Goal: Use online tool/utility: Utilize a website feature to perform a specific function

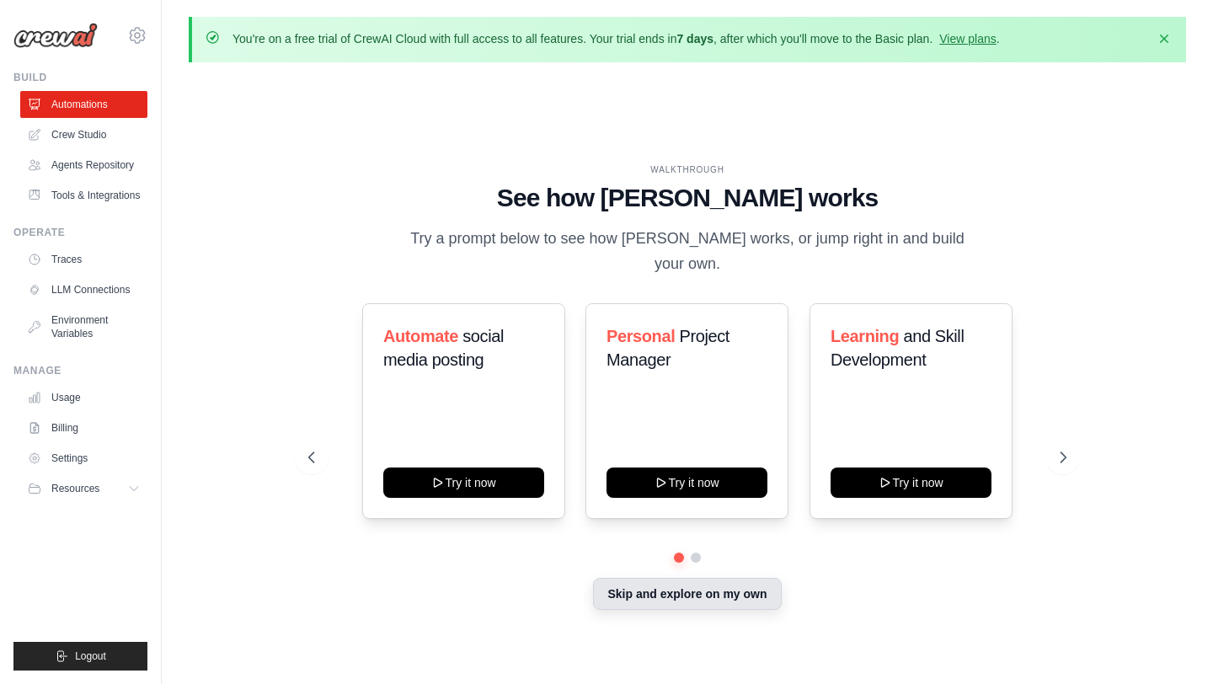
click at [753, 581] on button "Skip and explore on my own" at bounding box center [687, 594] width 188 height 32
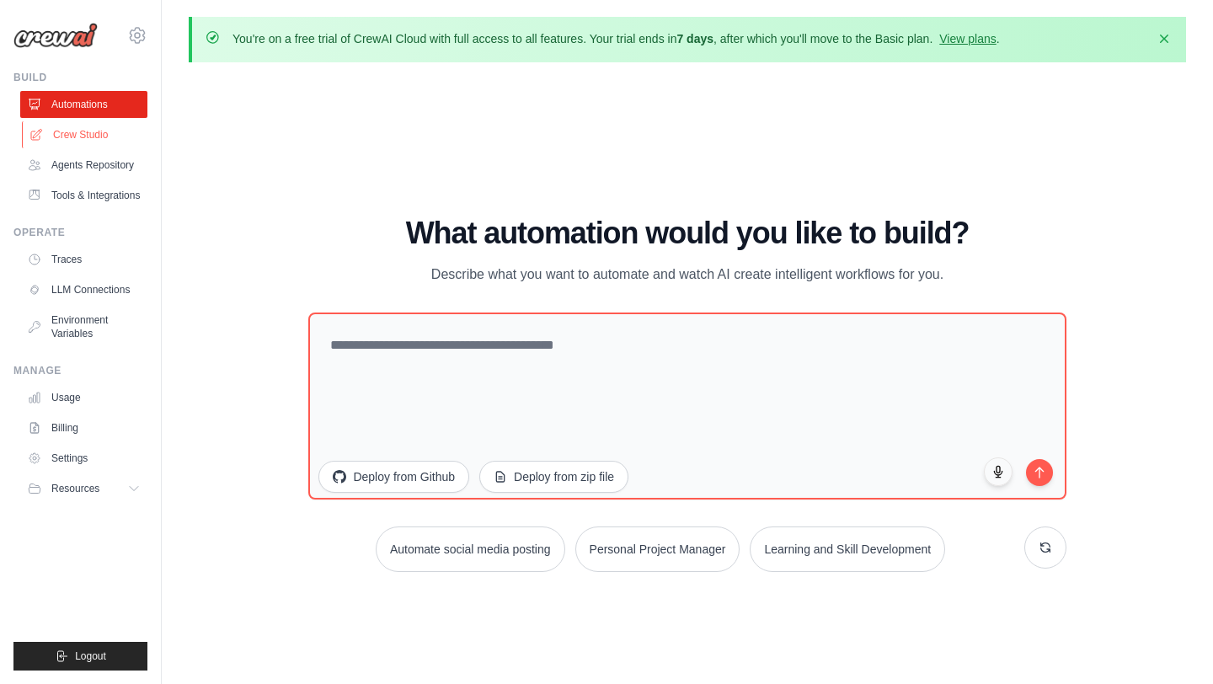
click at [110, 135] on link "Crew Studio" at bounding box center [85, 134] width 127 height 27
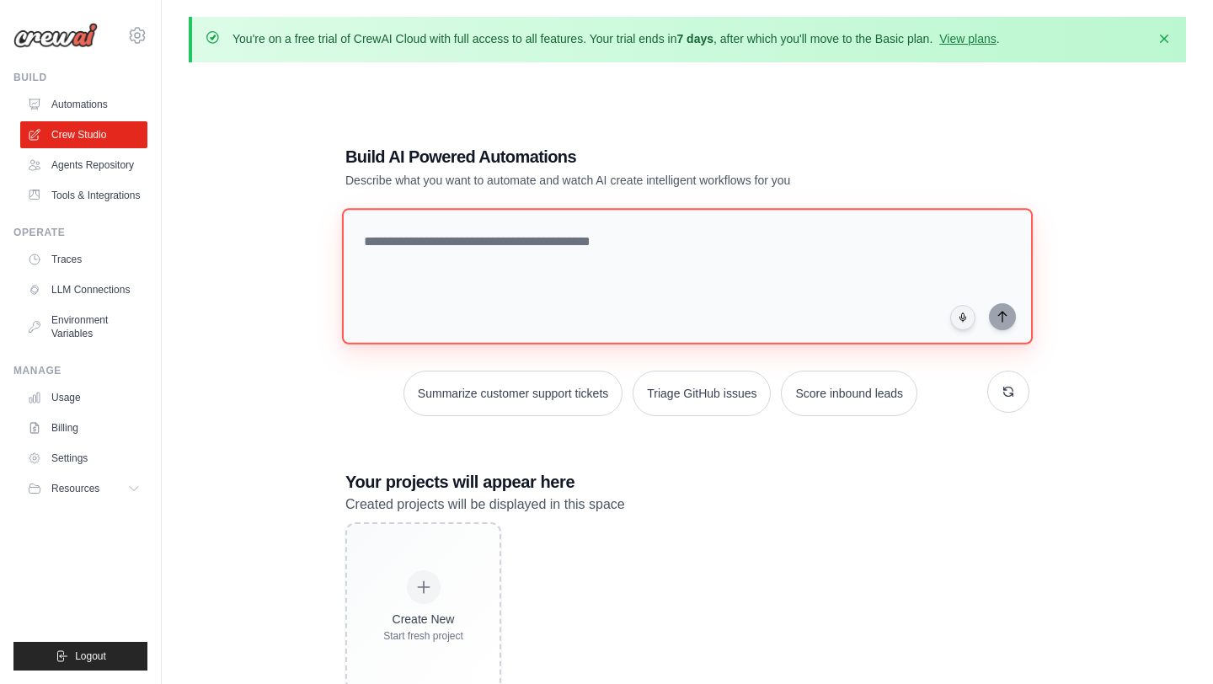
click at [648, 256] on textarea at bounding box center [687, 276] width 691 height 137
paste textarea "**********"
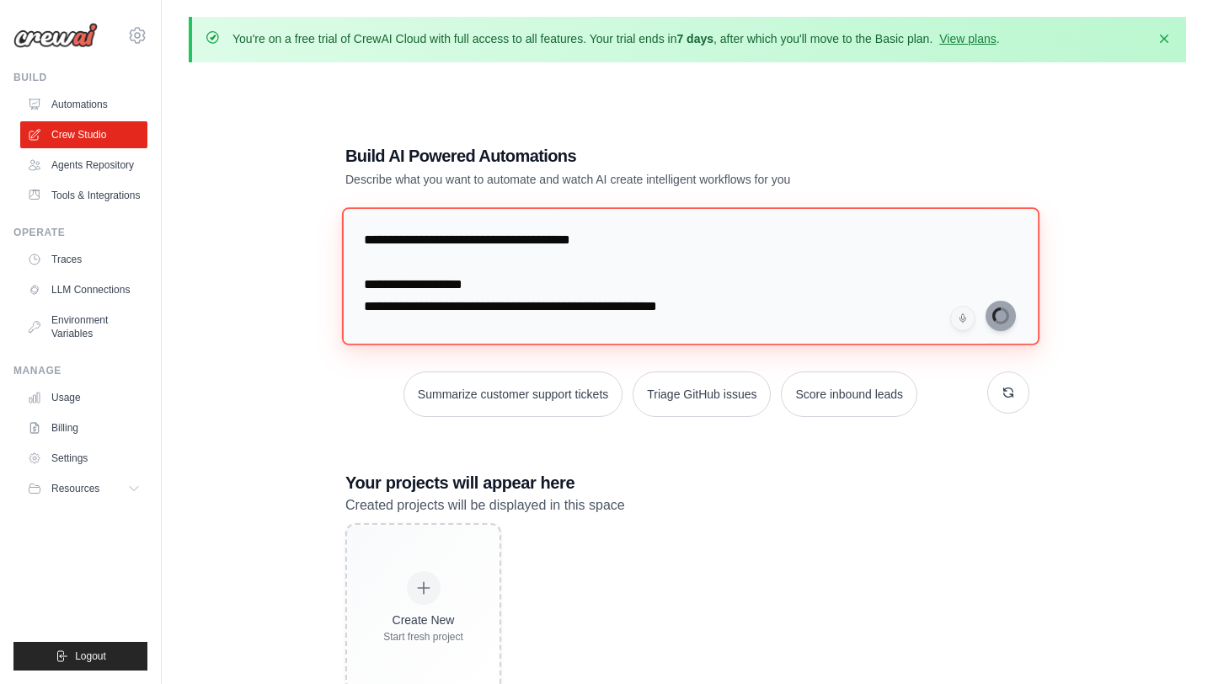
type textarea "**********"
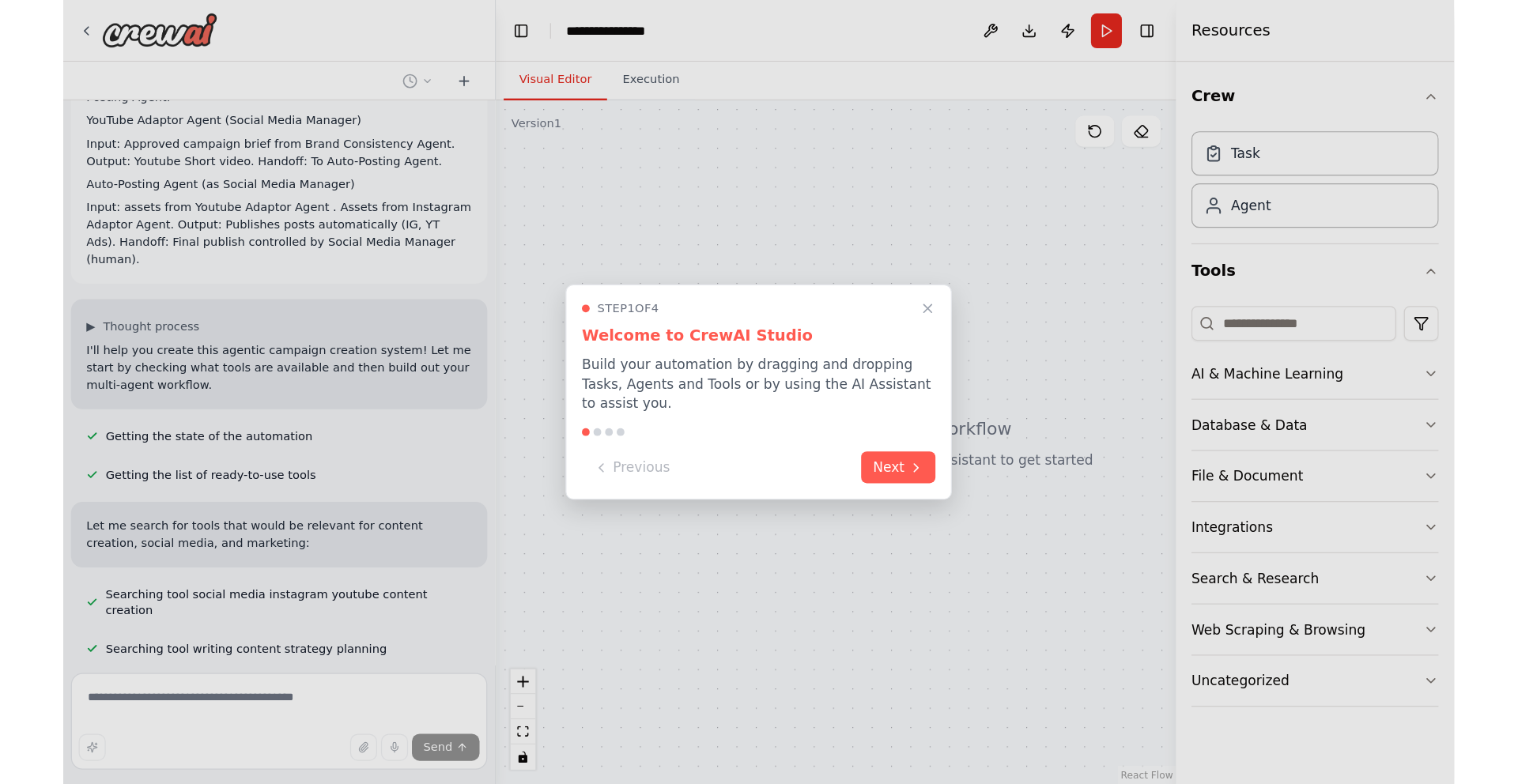
scroll to position [533, 0]
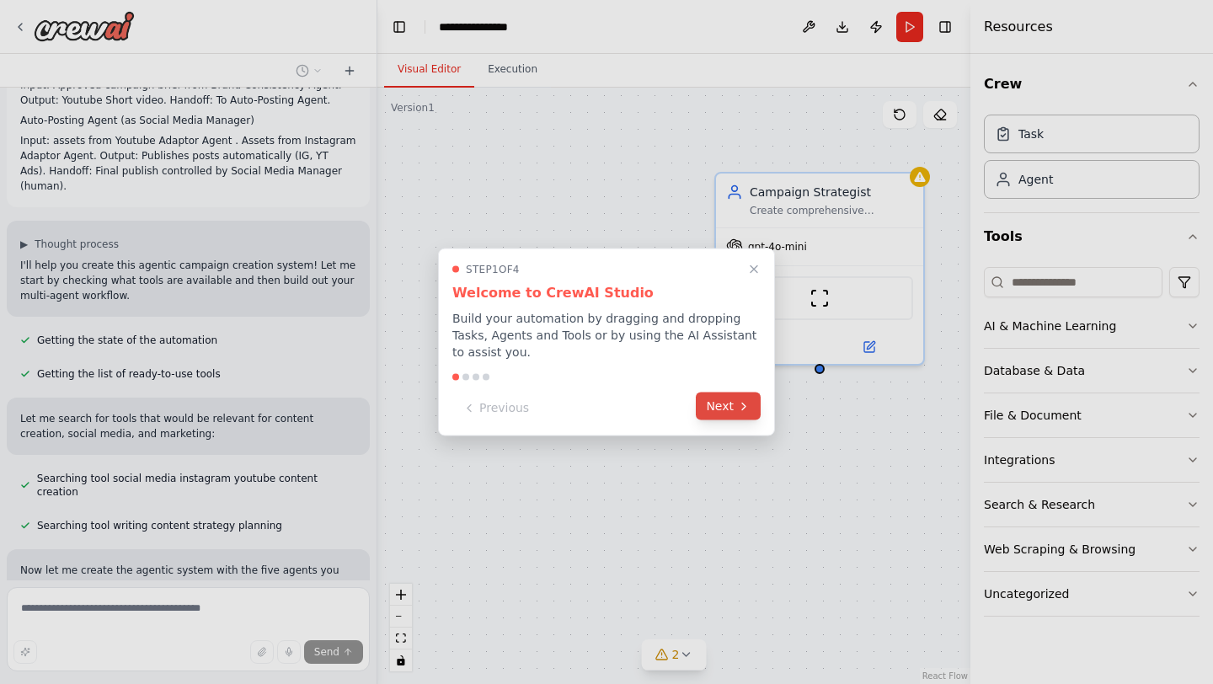
click at [747, 405] on icon at bounding box center [743, 405] width 13 height 13
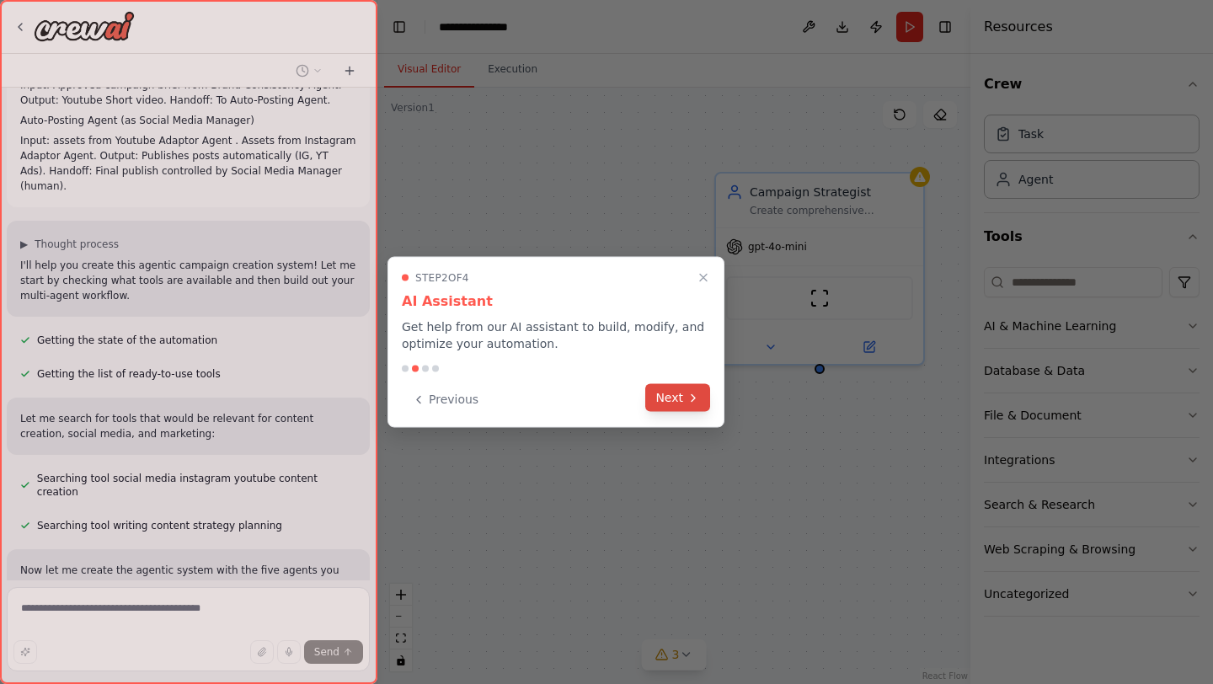
click at [690, 406] on button "Next" at bounding box center [677, 398] width 65 height 28
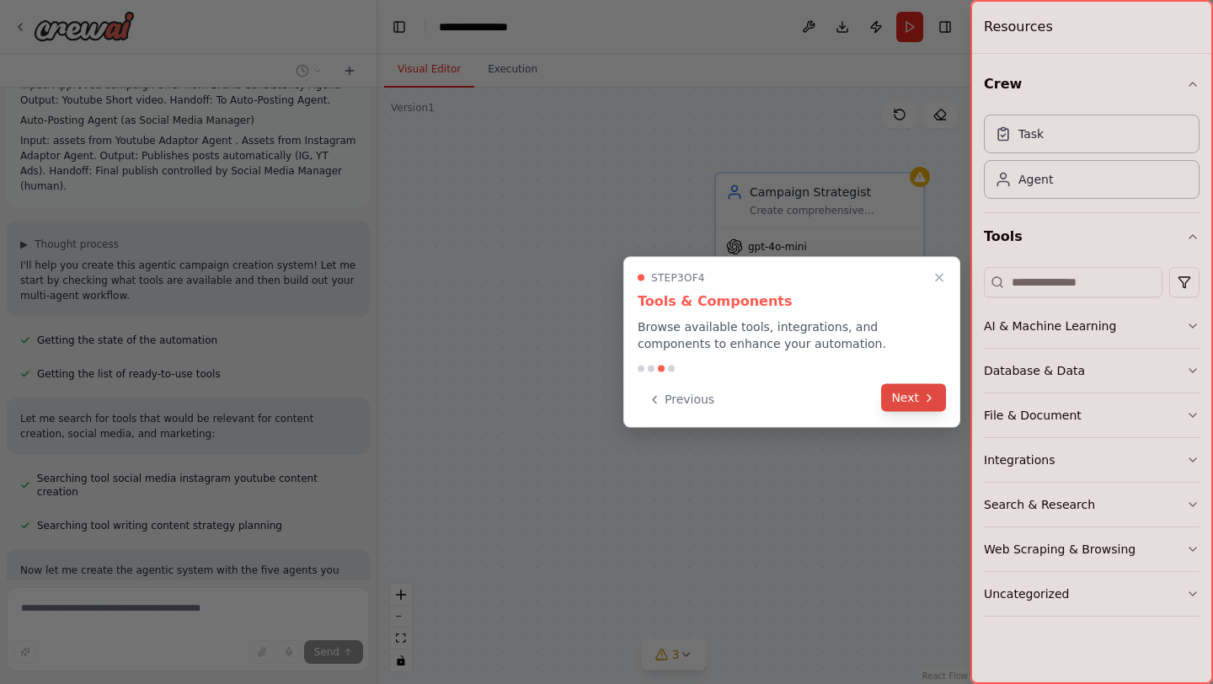
click at [905, 397] on button "Next" at bounding box center [913, 398] width 65 height 28
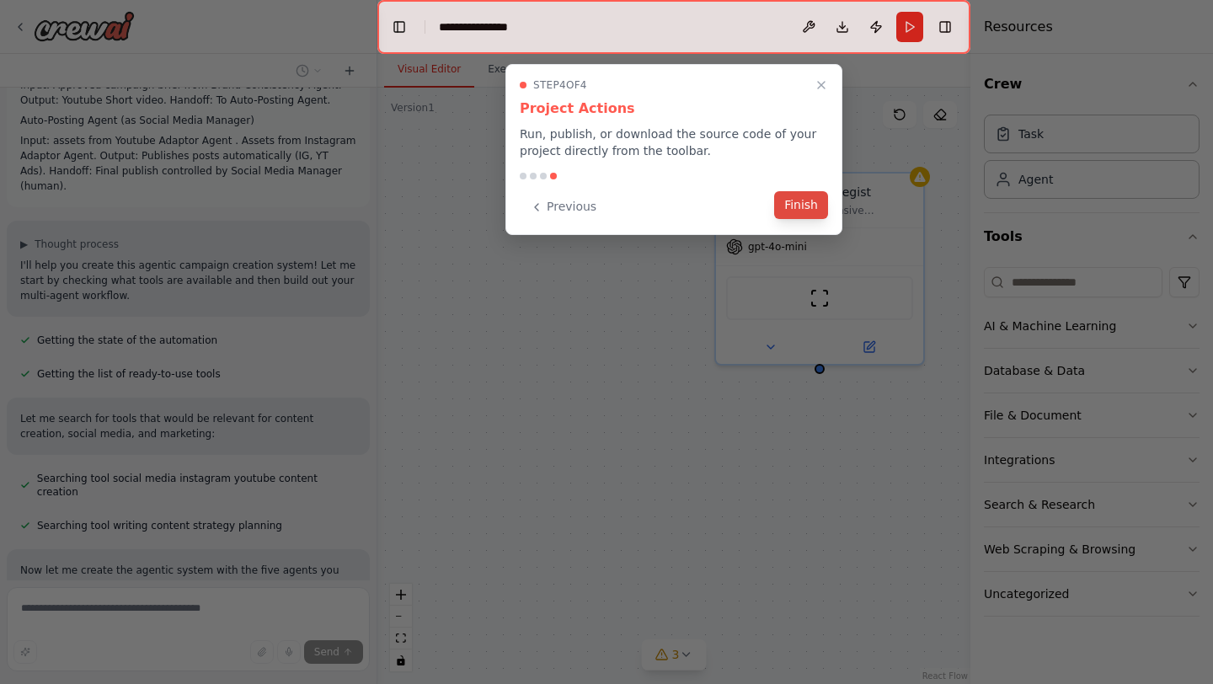
click at [800, 205] on button "Finish" at bounding box center [801, 205] width 54 height 28
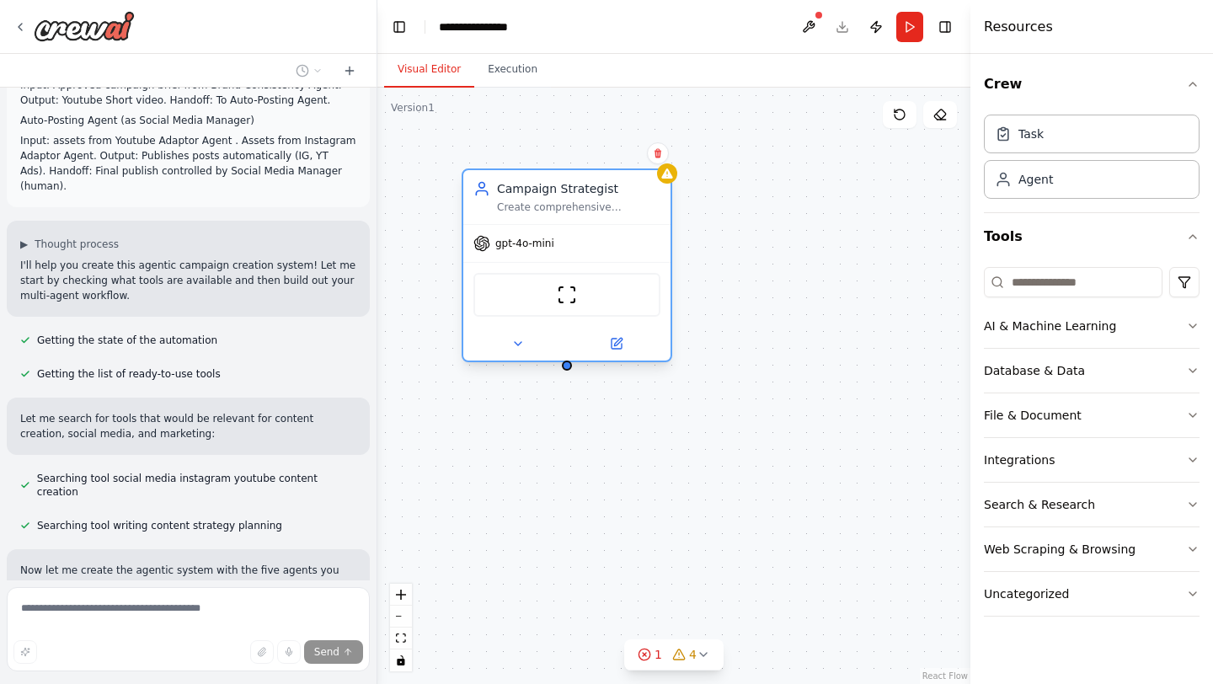
drag, startPoint x: 886, startPoint y: 213, endPoint x: 635, endPoint y: 211, distance: 251.1
click at [635, 211] on div "Campaign Strategist Create comprehensive campaign briefs by analyzing goals, ta…" at bounding box center [566, 197] width 207 height 54
click at [581, 206] on div "Create comprehensive campaign briefs by analyzing goals, target audience, and f…" at bounding box center [578, 207] width 163 height 13
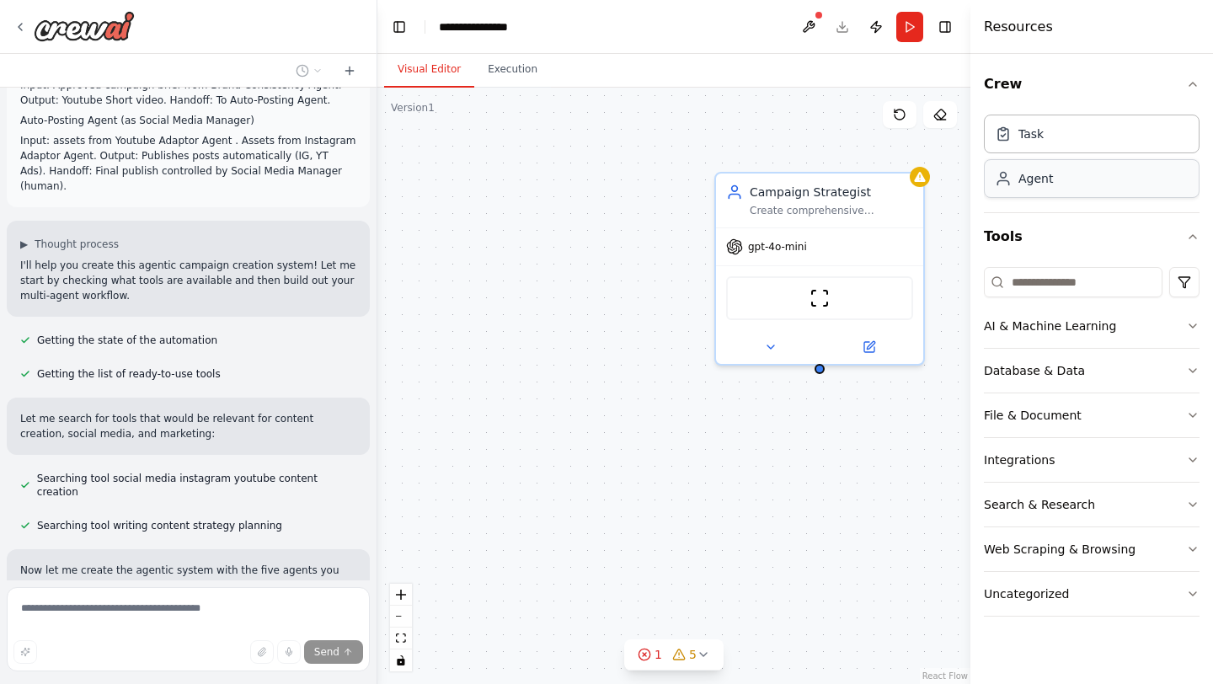
click at [1058, 183] on div "Agent" at bounding box center [1092, 178] width 216 height 39
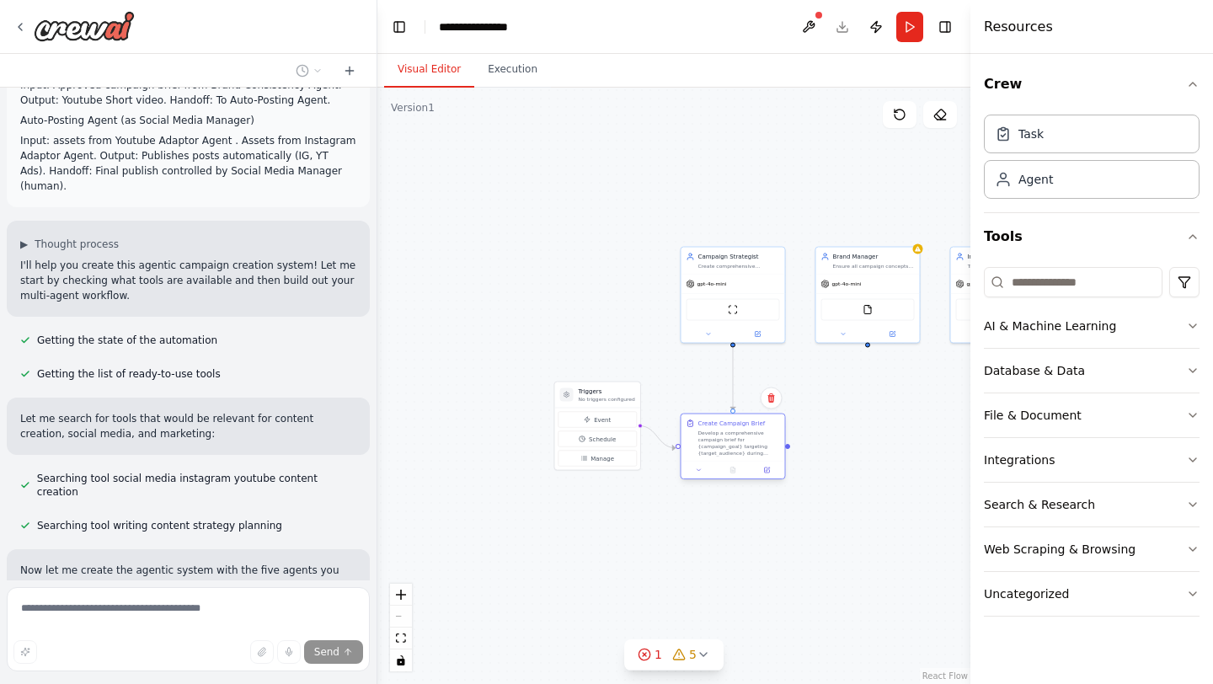
click at [750, 456] on div "Develop a comprehensive campaign brief for {campaign_goal} targeting {target_au…" at bounding box center [740, 443] width 82 height 27
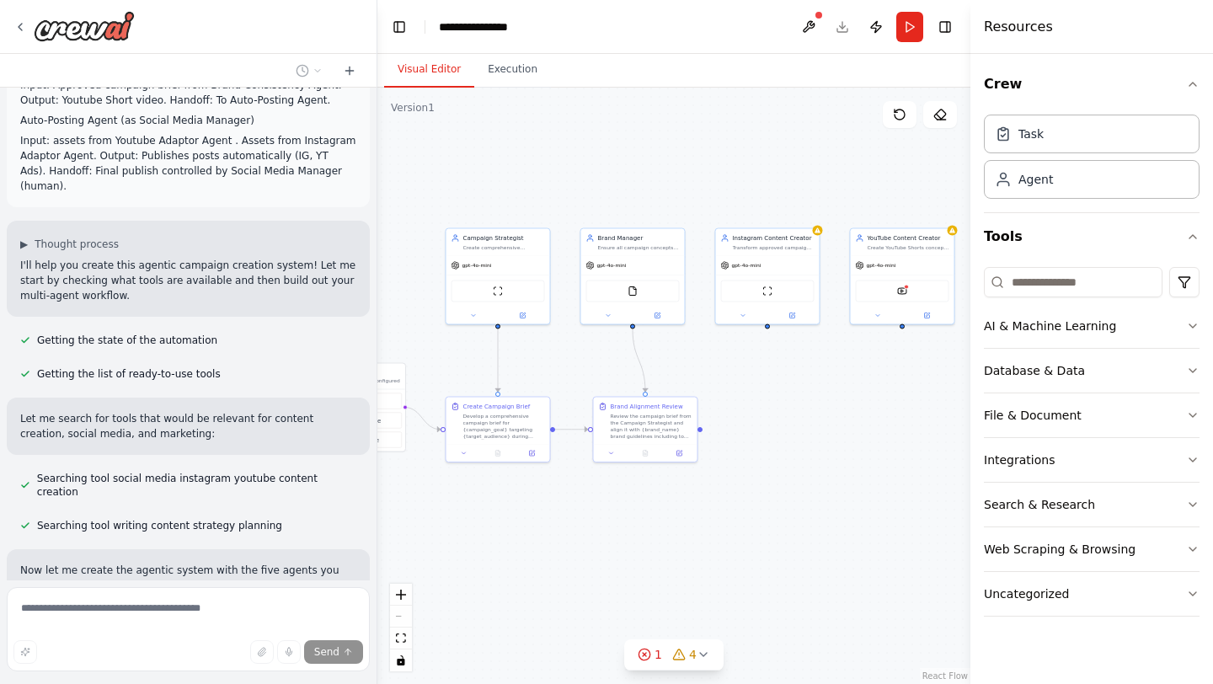
drag, startPoint x: 715, startPoint y: 379, endPoint x: 555, endPoint y: 368, distance: 159.6
click at [555, 368] on div ".deletable-edge-delete-btn { width: 20px; height: 20px; border: 0px solid #ffff…" at bounding box center [673, 386] width 593 height 597
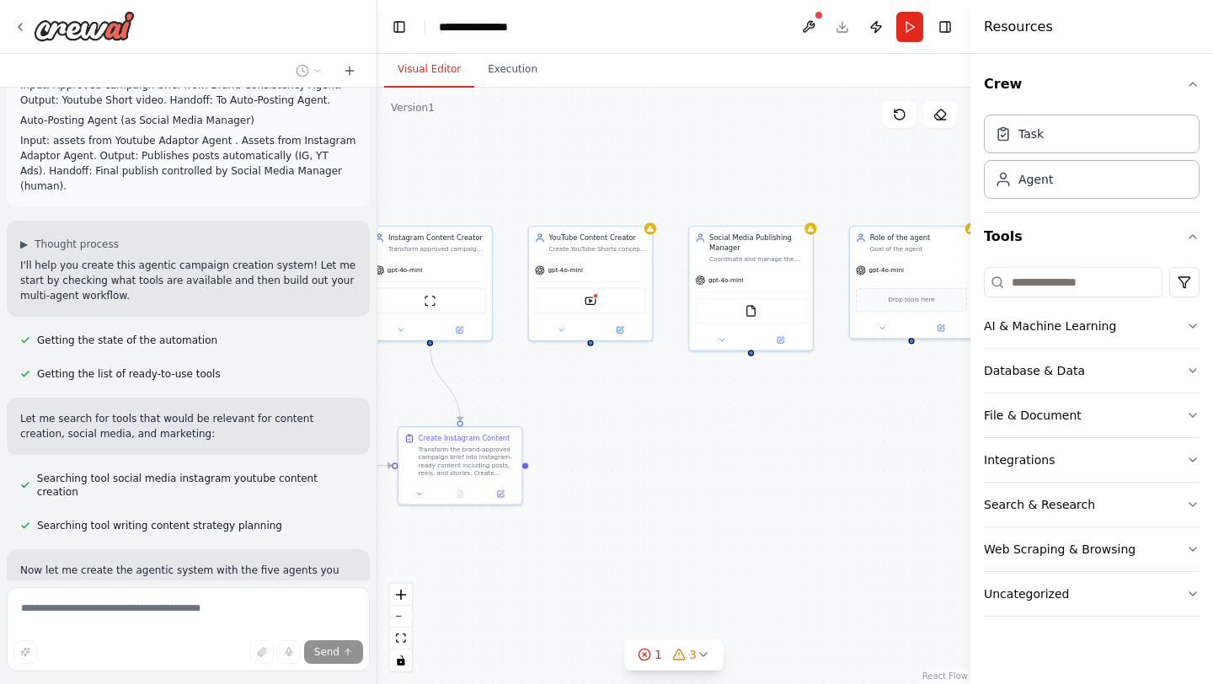
drag, startPoint x: 915, startPoint y: 404, endPoint x: 566, endPoint y: 429, distance: 349.7
click at [566, 429] on div ".deletable-edge-delete-btn { width: 20px; height: 20px; border: 0px solid #ffff…" at bounding box center [673, 386] width 593 height 597
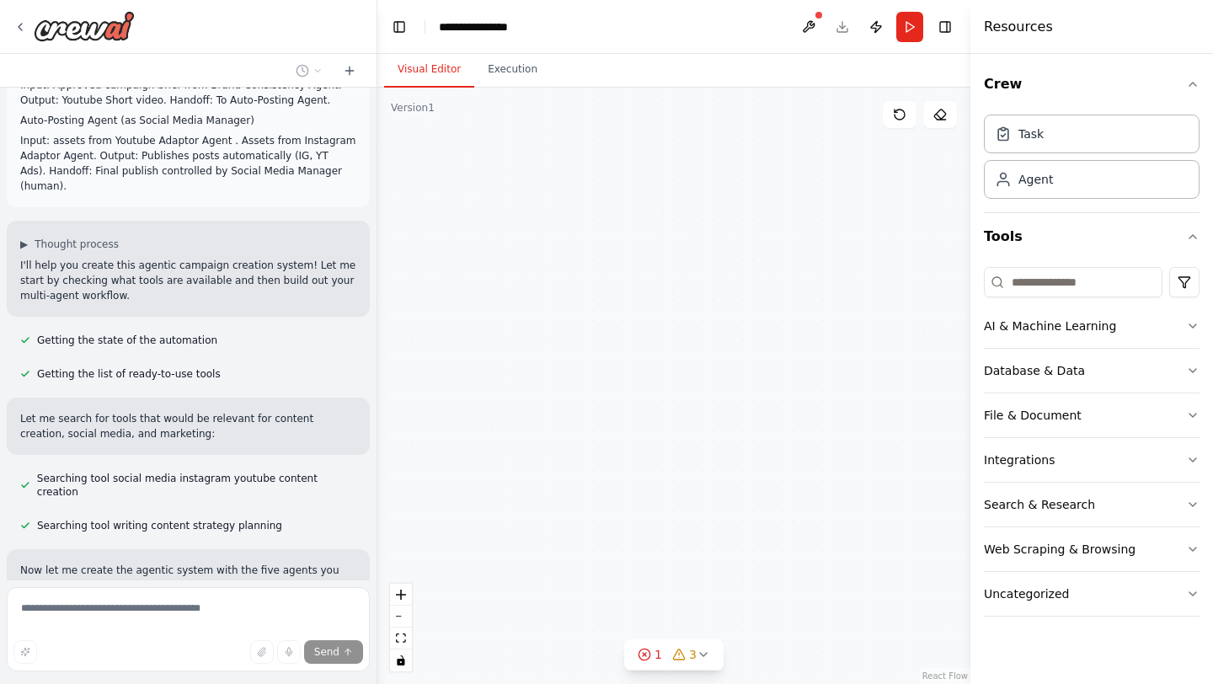
click at [481, 470] on div "Transform the brand-approved campaign brief into Instagram-ready content includ…" at bounding box center [468, 459] width 98 height 32
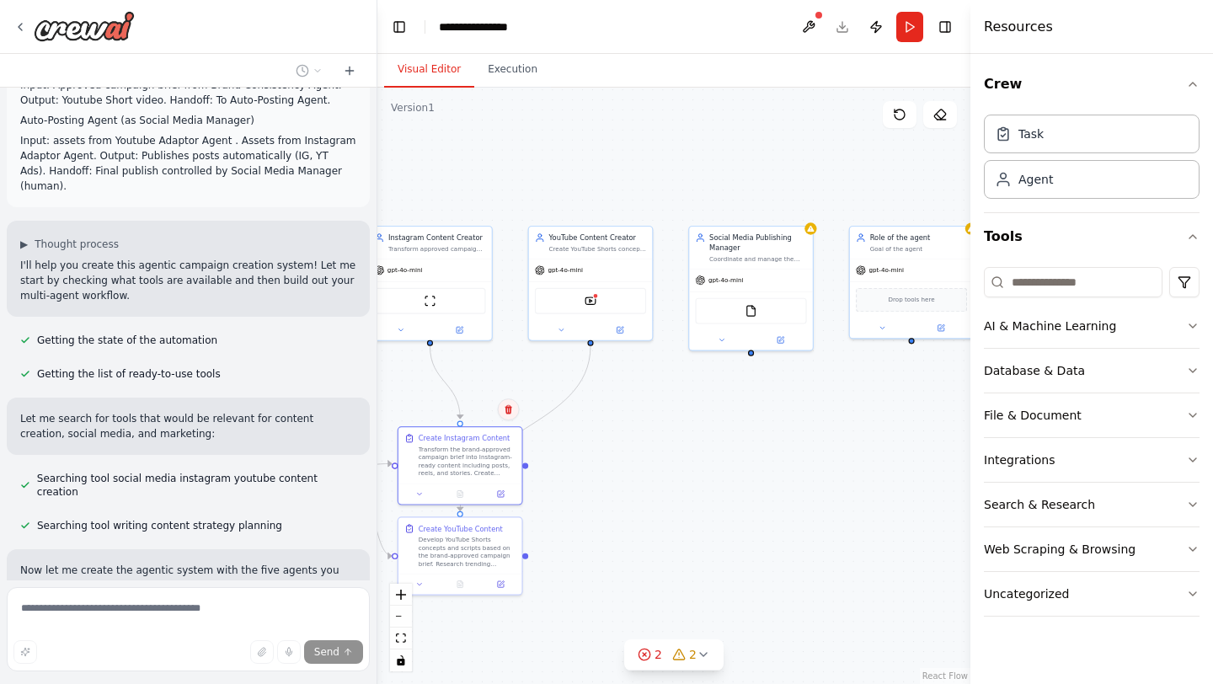
click at [510, 410] on icon at bounding box center [508, 409] width 7 height 9
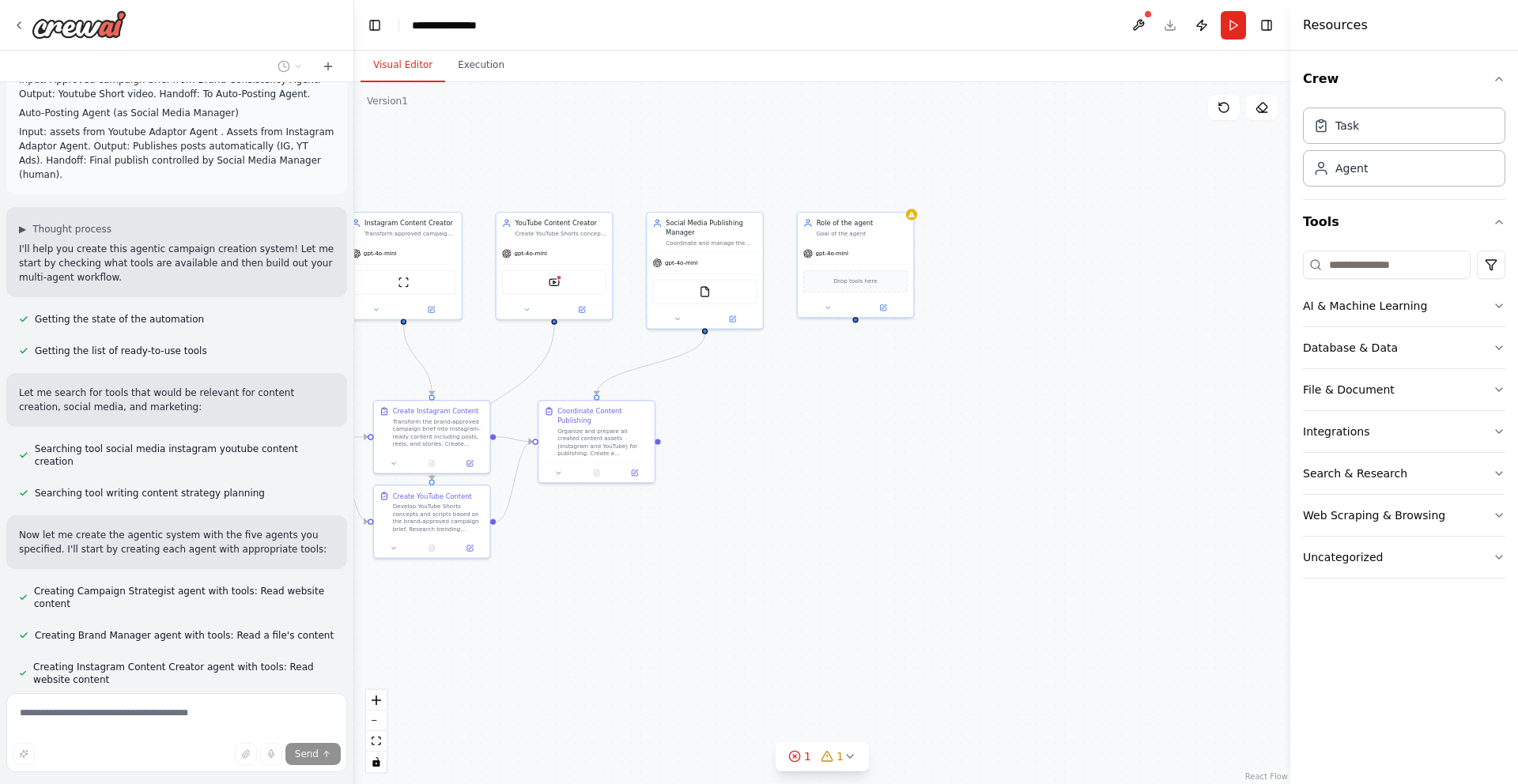
scroll to position [138, 0]
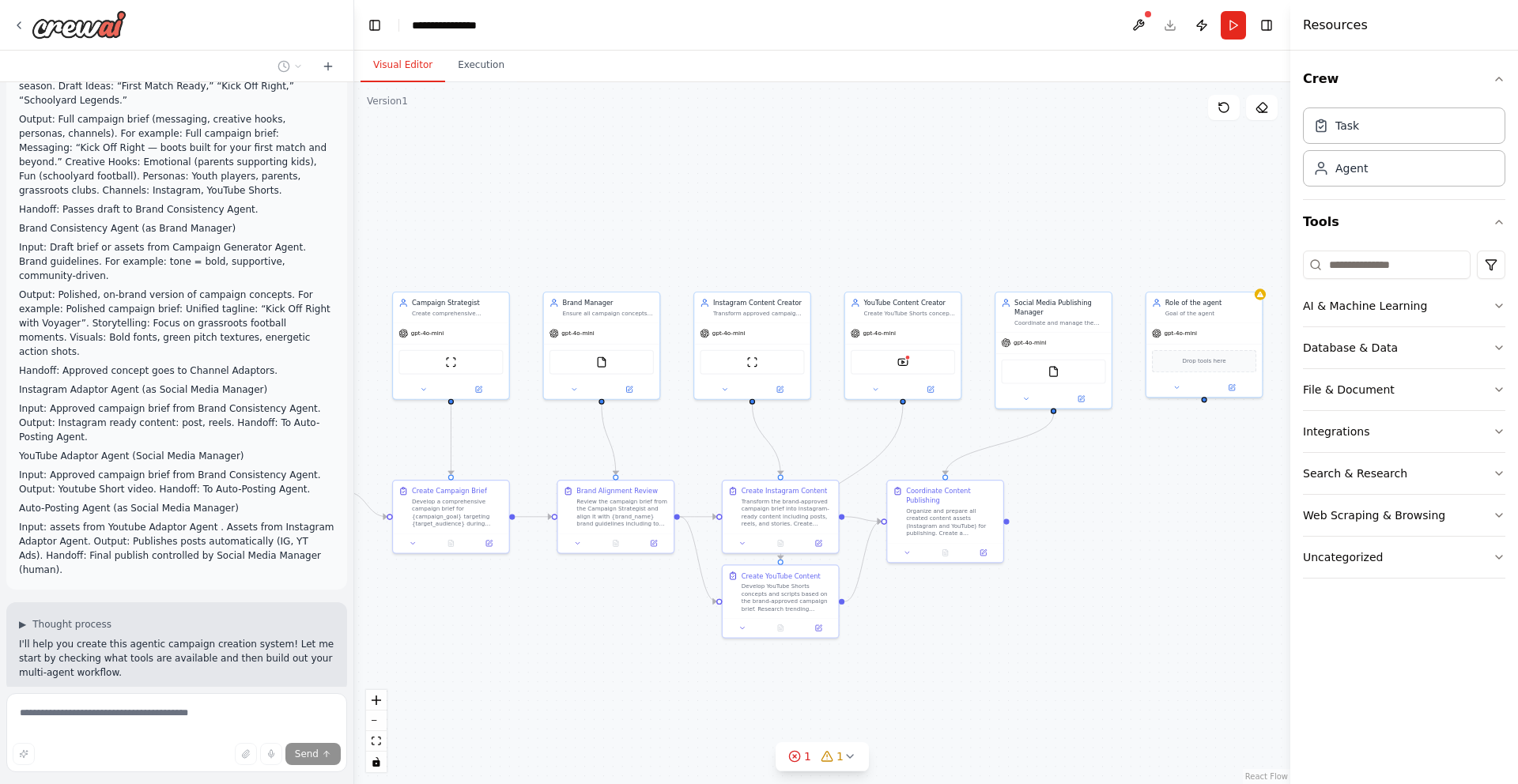
drag, startPoint x: 676, startPoint y: 139, endPoint x: 1025, endPoint y: 219, distance: 358.1
click at [1025, 219] on div ".deletable-edge-delete-btn { width: 20px; height: 20px; border: 0px solid #ffff…" at bounding box center [822, 433] width 936 height 701
click at [462, 325] on div "gpt-4o-mini" at bounding box center [450, 332] width 114 height 21
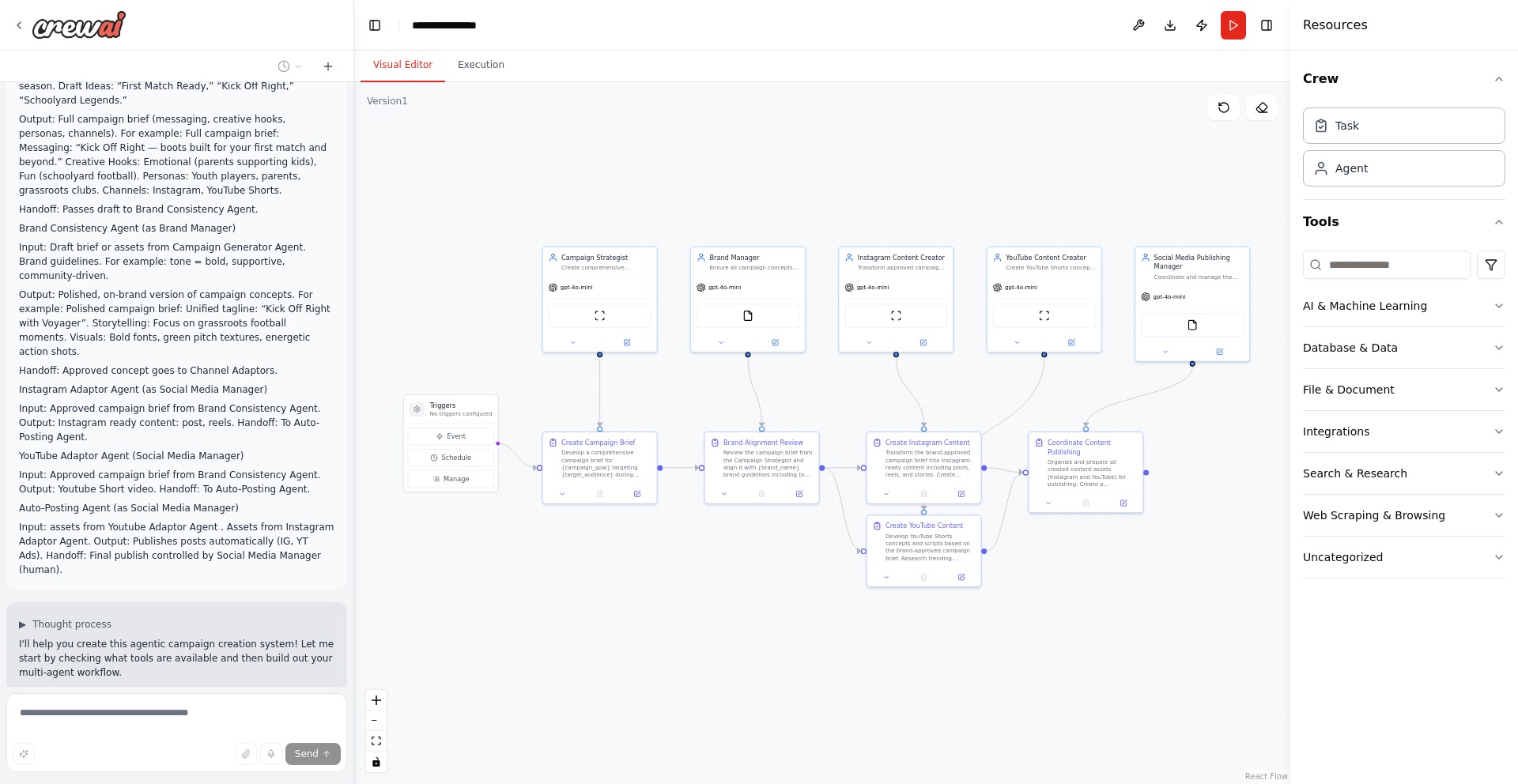
drag, startPoint x: 560, startPoint y: 596, endPoint x: 631, endPoint y: 553, distance: 83.0
click at [631, 553] on div ".deletable-edge-delete-btn { width: 20px; height: 20px; border: 0px solid #ffff…" at bounding box center [822, 433] width 936 height 701
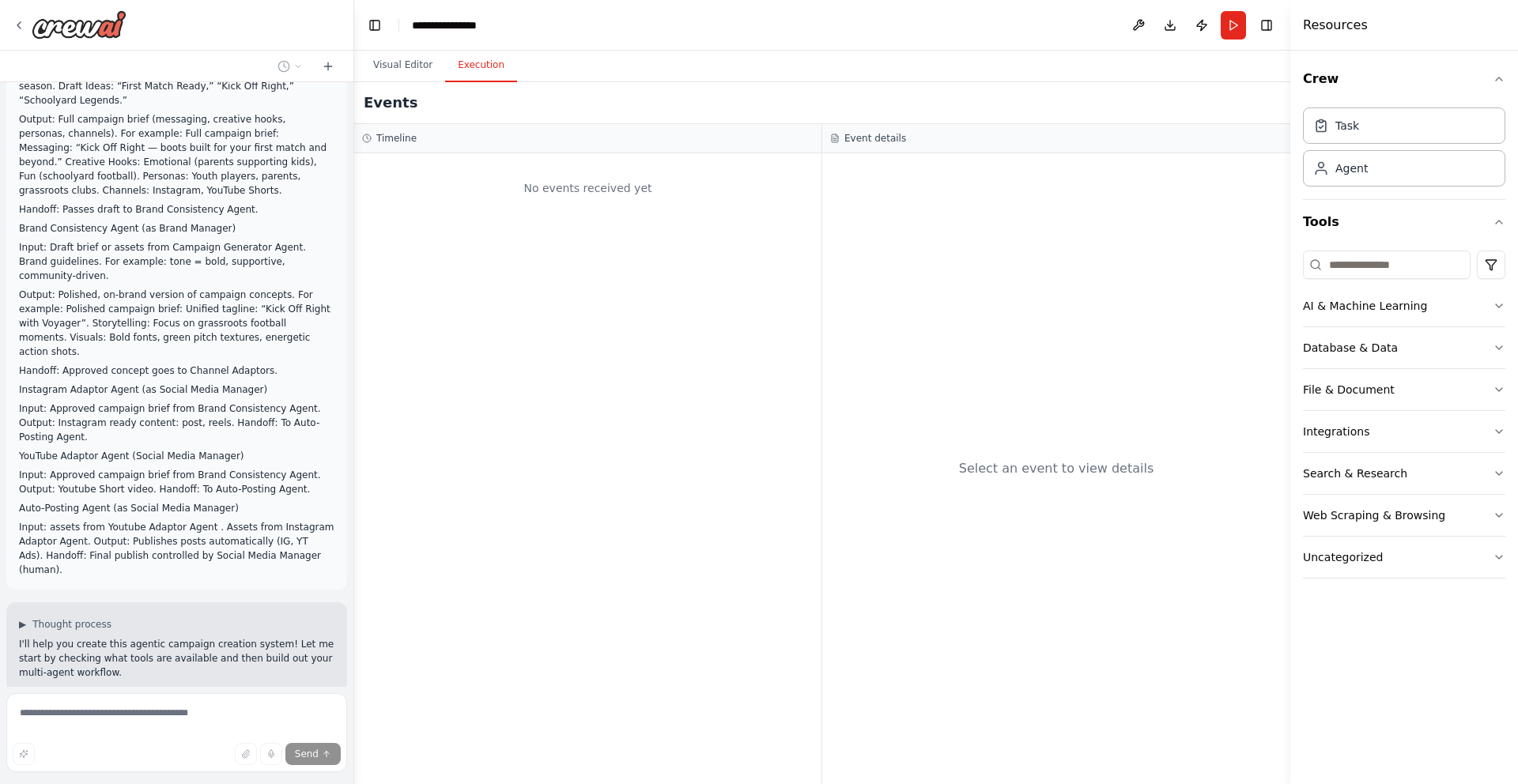
click at [493, 76] on button "Execution" at bounding box center [480, 65] width 72 height 33
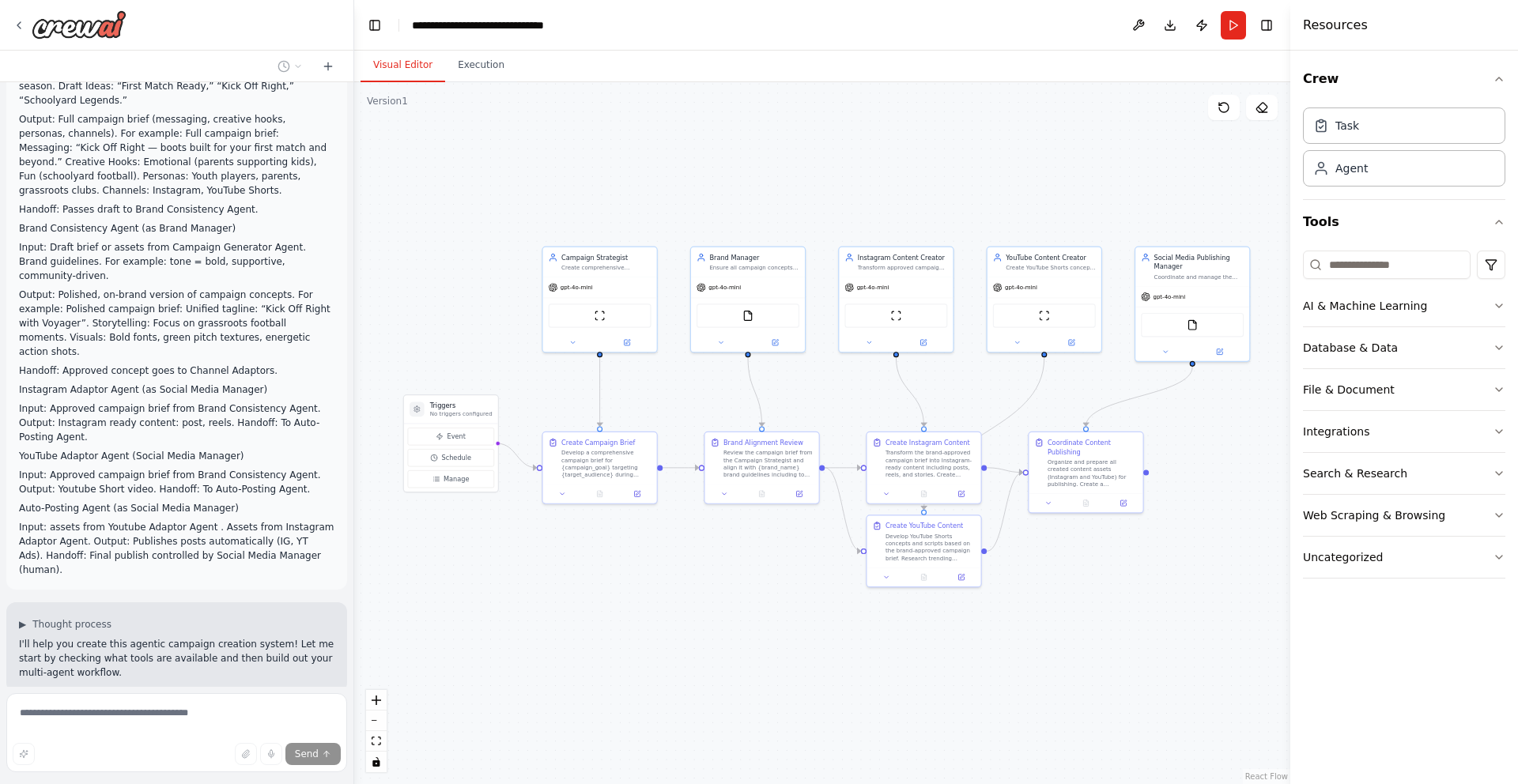
click at [403, 66] on button "Visual Editor" at bounding box center [402, 65] width 84 height 33
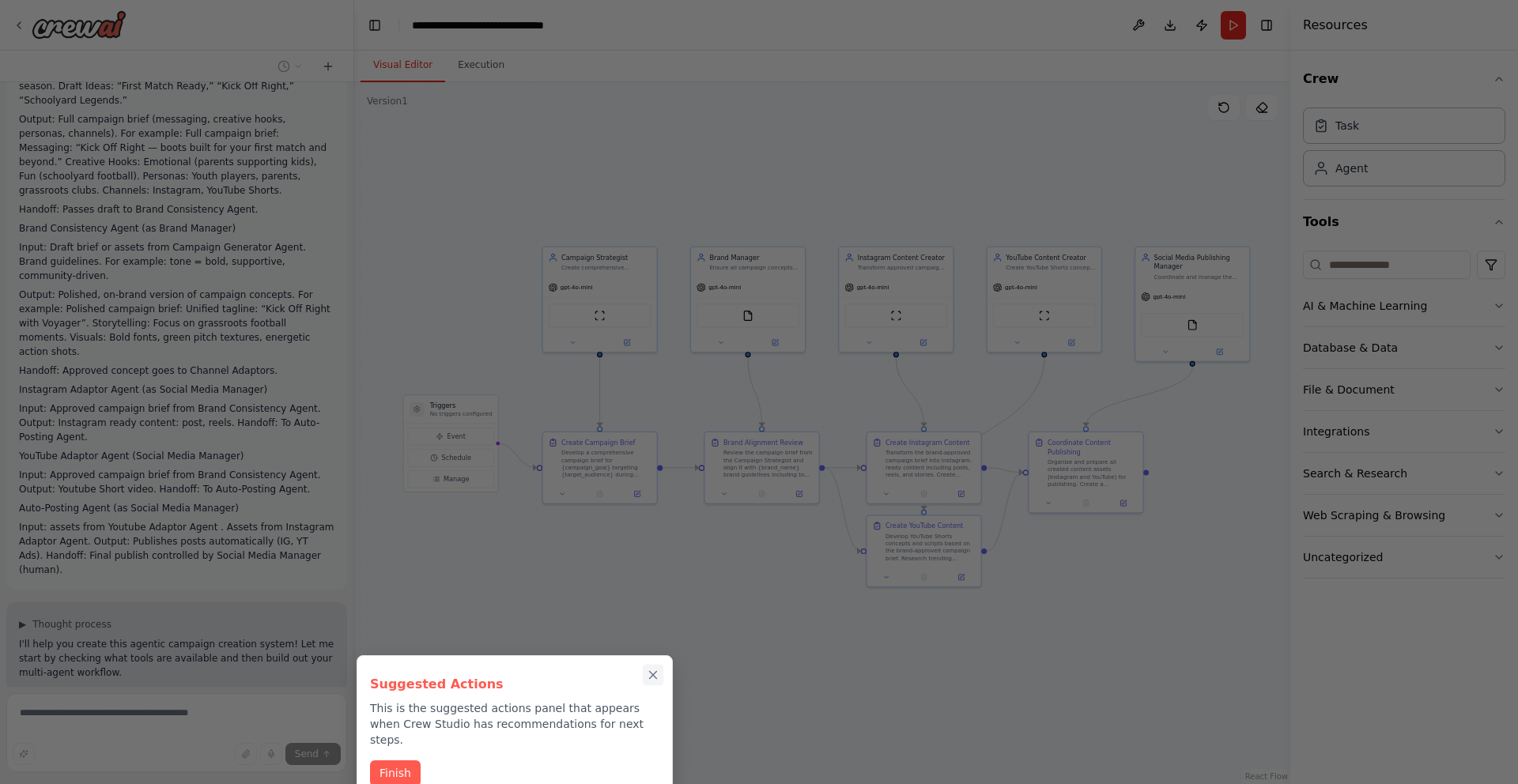
click at [660, 641] on button "Close walkthrough" at bounding box center [653, 675] width 21 height 21
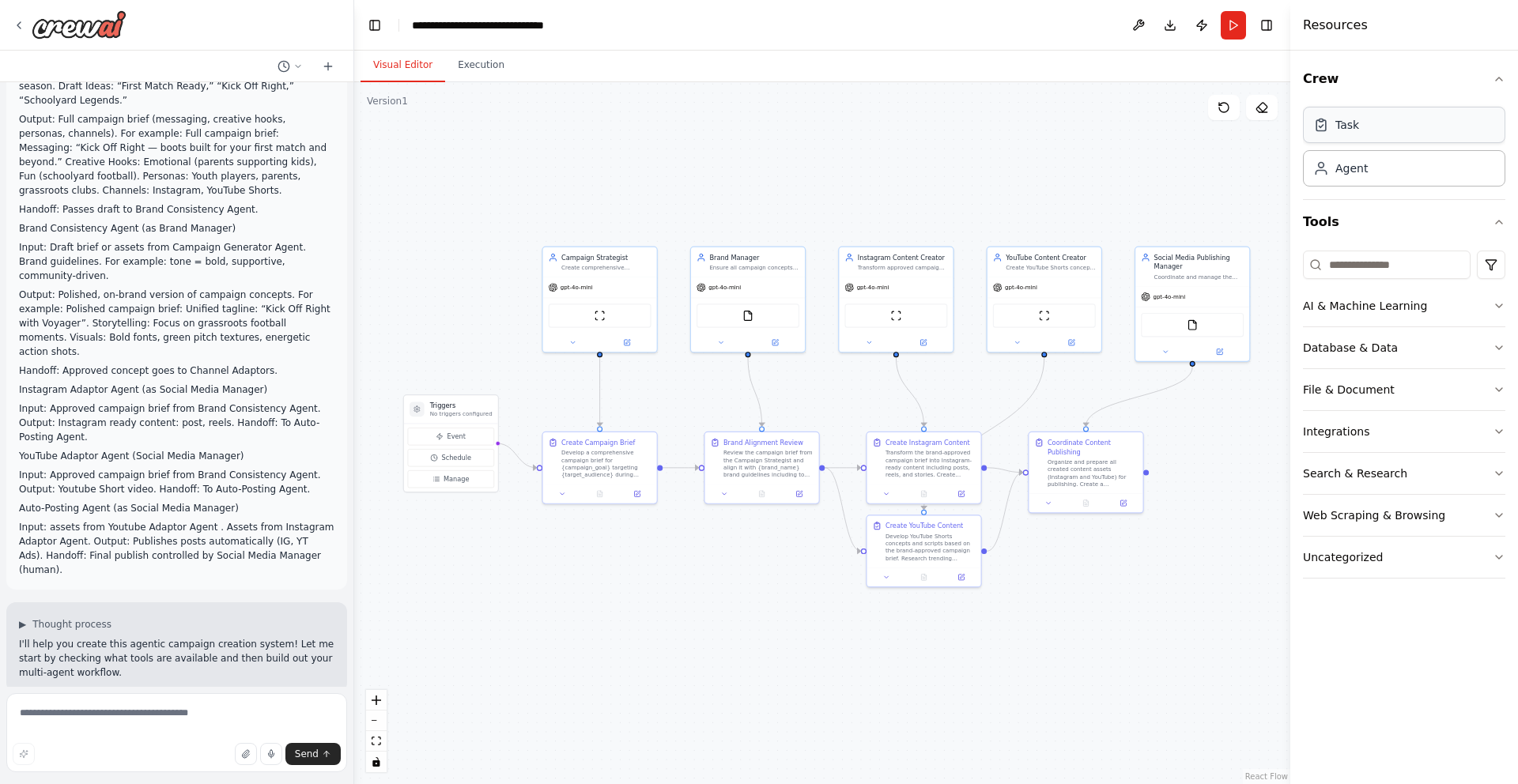
click at [1138, 124] on div "Task" at bounding box center [1404, 125] width 203 height 37
click at [609, 457] on div "Develop a comprehensive campaign brief for {campaign_goal} targeting {target_au…" at bounding box center [606, 461] width 90 height 29
click at [630, 490] on button at bounding box center [637, 492] width 32 height 11
